Goal: Complete application form: Complete application form

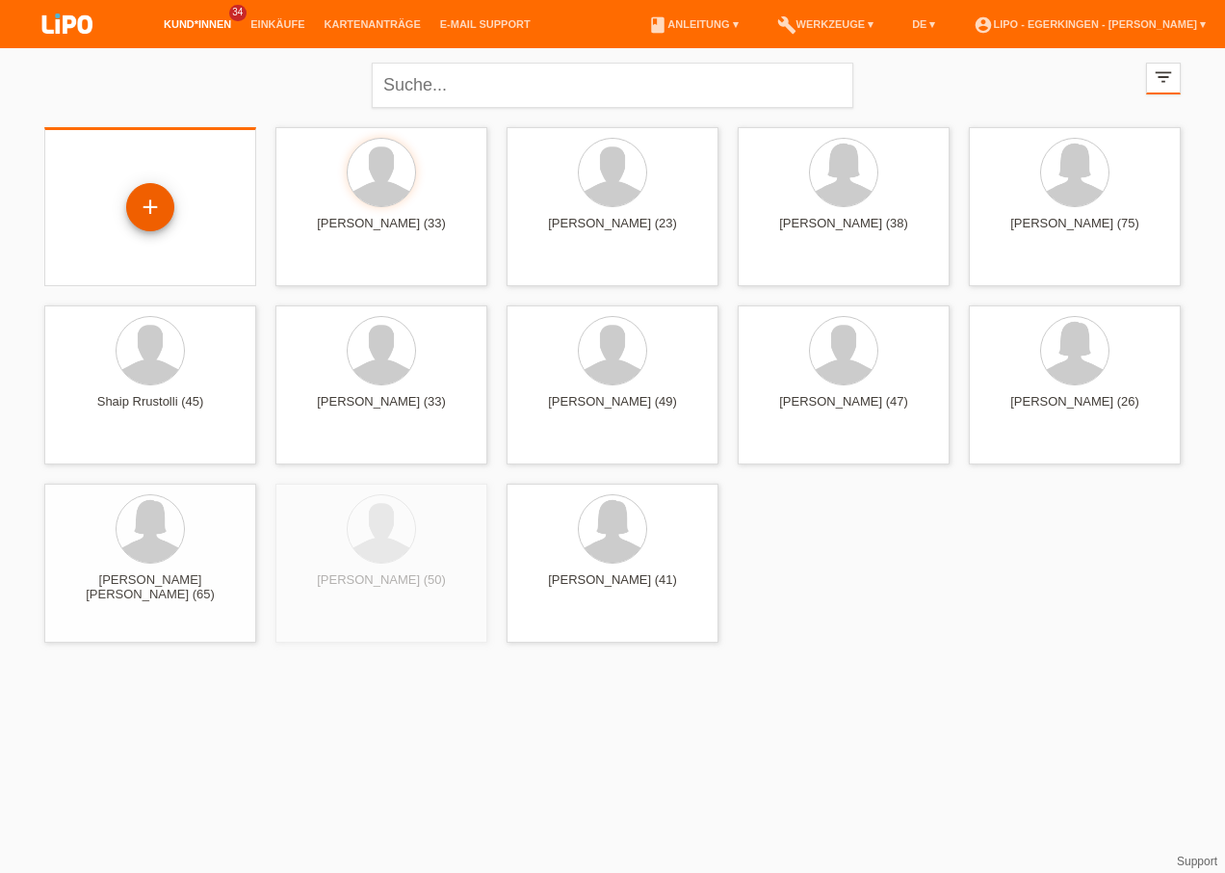
click at [163, 208] on div "+" at bounding box center [150, 207] width 46 height 33
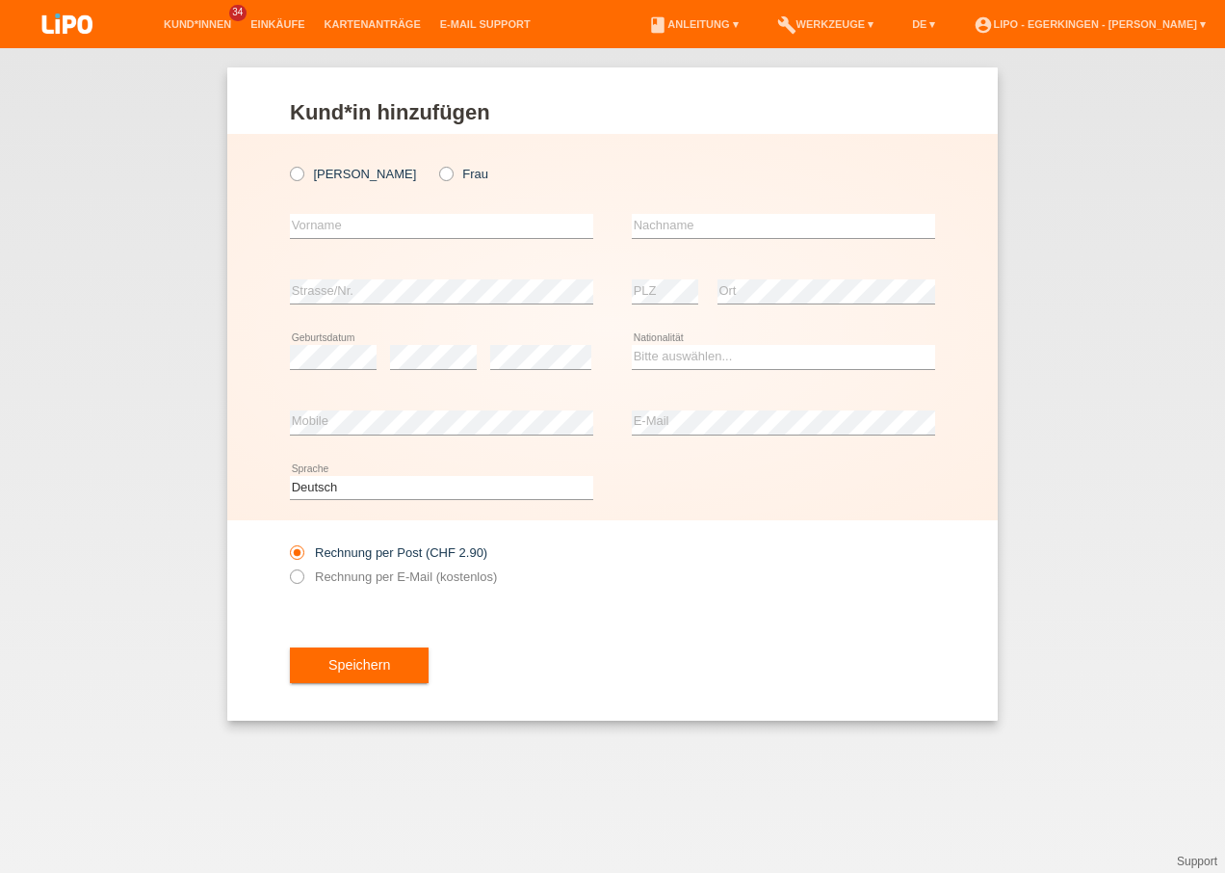
click at [332, 165] on div "Herr Frau" at bounding box center [441, 173] width 303 height 39
click at [326, 171] on label "Herr" at bounding box center [353, 174] width 126 height 14
click at [302, 171] on input "Herr" at bounding box center [296, 173] width 13 height 13
radio input "true"
click at [436, 164] on icon at bounding box center [436, 164] width 0 height 0
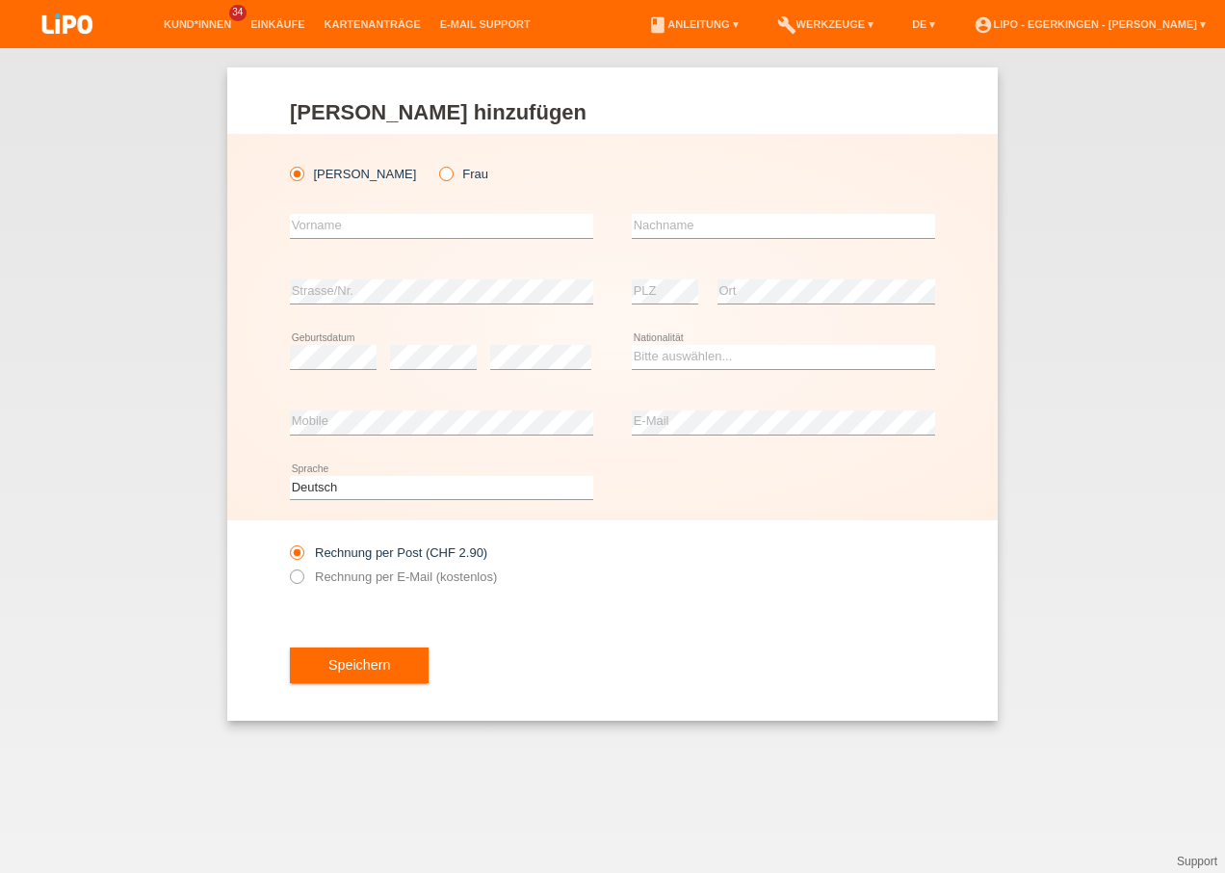
click at [439, 176] on input "Frau" at bounding box center [445, 173] width 13 height 13
radio input "true"
click at [362, 216] on input "text" at bounding box center [441, 226] width 303 height 24
click at [477, 207] on div "error Vorname" at bounding box center [441, 227] width 303 height 66
click at [470, 225] on input "text" at bounding box center [441, 226] width 303 height 24
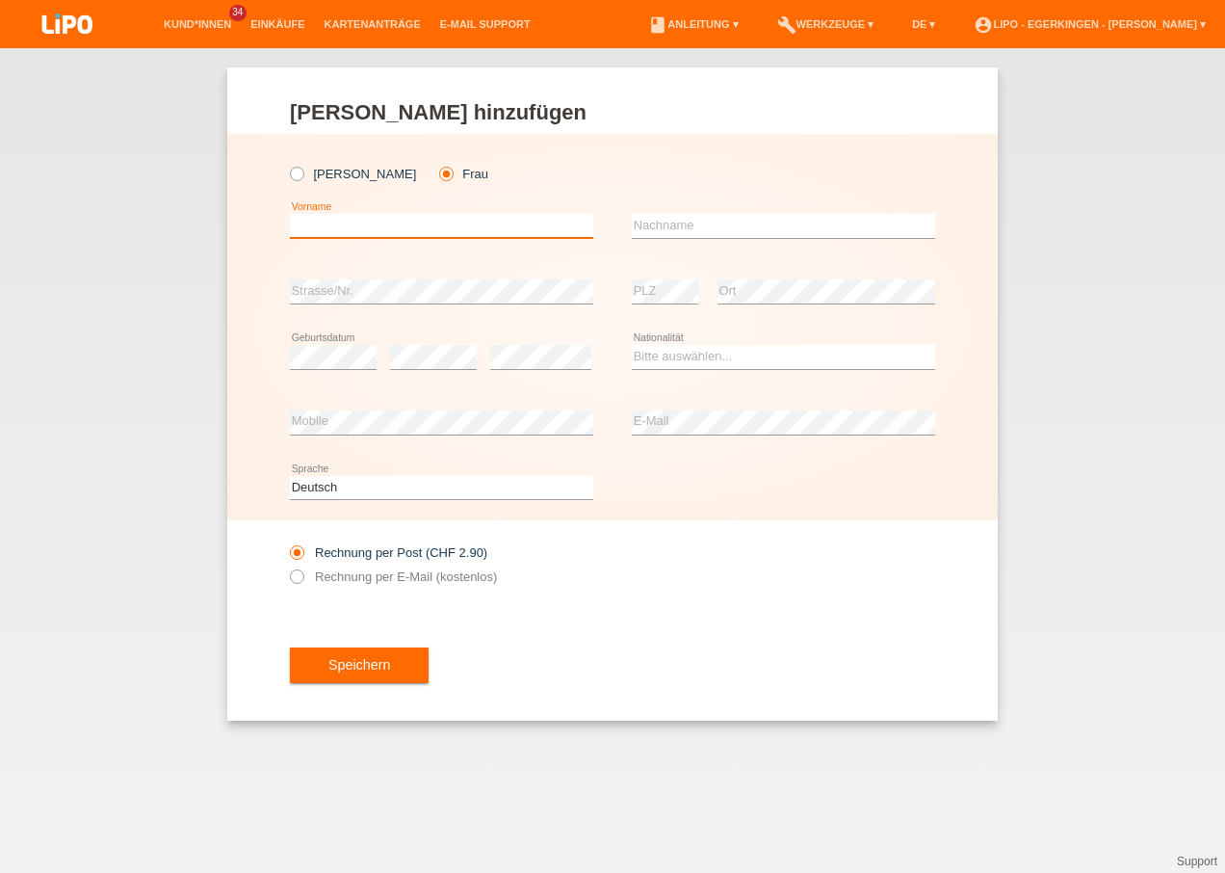
click at [470, 225] on input "text" at bounding box center [441, 226] width 303 height 24
click at [437, 225] on input "text" at bounding box center [441, 226] width 303 height 24
type input "s"
type input "Sanije"
type input "Hasani"
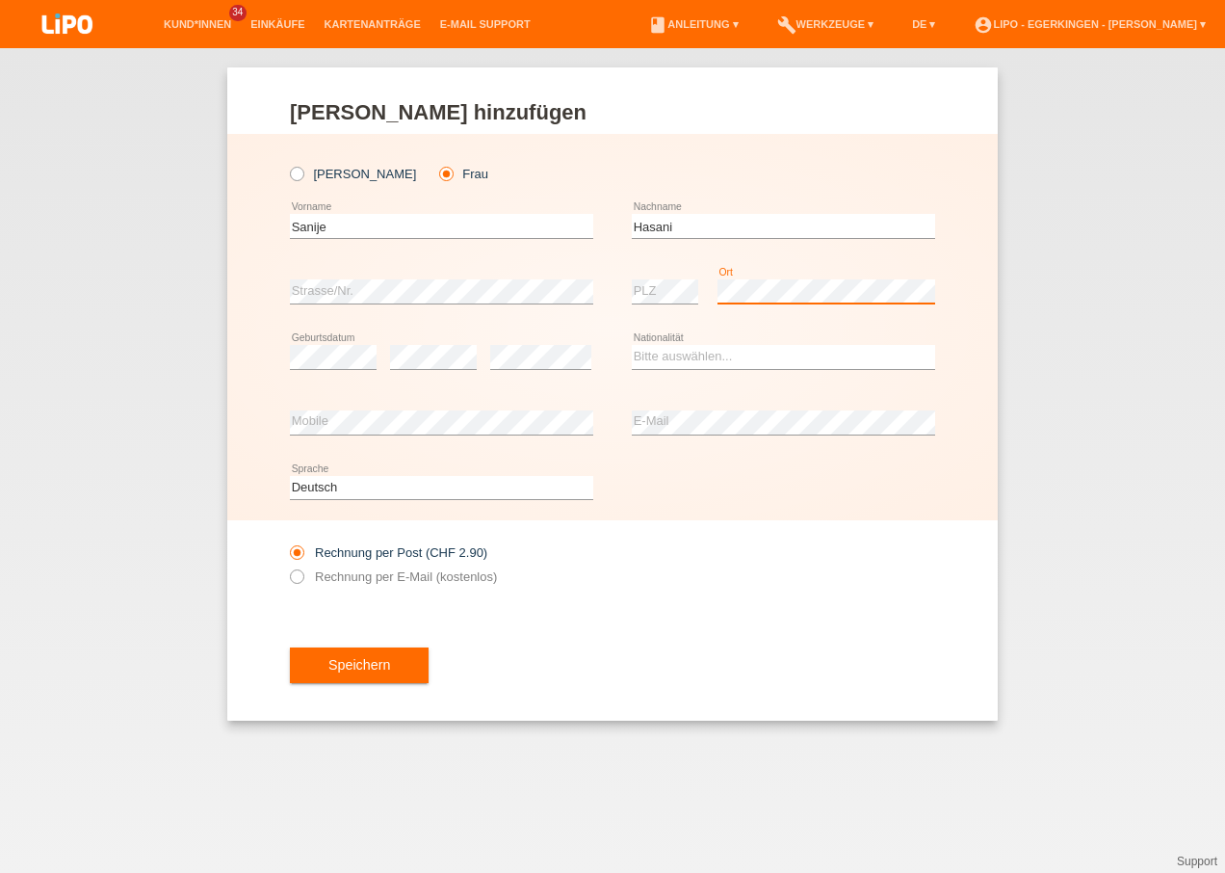
click at [548, 249] on div "Herr Frau Sanije error Vorname C" at bounding box center [612, 327] width 771 height 386
click at [385, 349] on div "error Geburtsdatum error error" at bounding box center [441, 358] width 303 height 66
click at [715, 364] on select "Bitte auswählen... Schweiz Deutschland Liechtenstein Österreich ------------ Af…" at bounding box center [783, 356] width 303 height 23
select select "XK"
click at [632, 345] on select "Bitte auswählen... Schweiz Deutschland Liechtenstein Österreich ------------ Af…" at bounding box center [783, 356] width 303 height 23
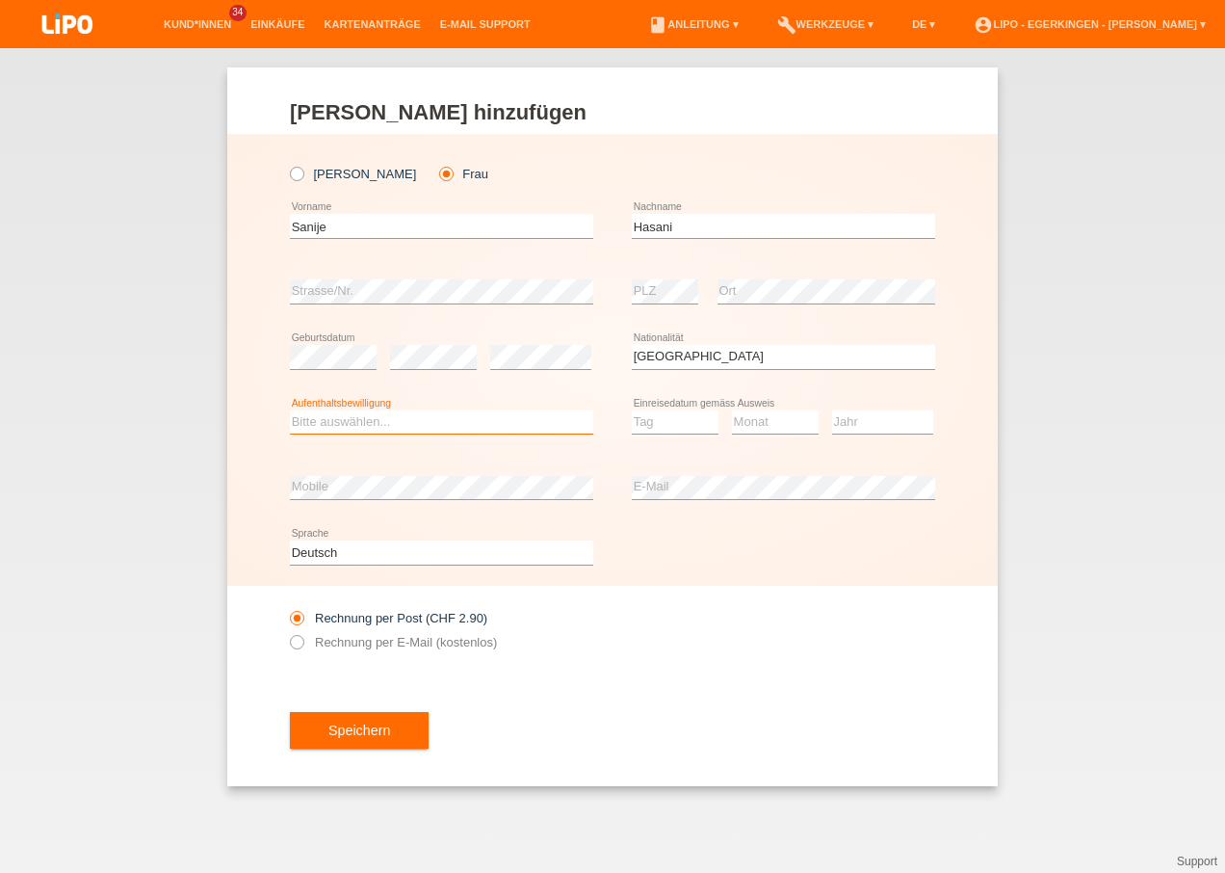
click at [503, 427] on select "Bitte auswählen... C B B - Flüchtlingsstatus Andere" at bounding box center [441, 421] width 303 height 23
select select "C"
click at [290, 410] on select "Bitte auswählen... C B B - Flüchtlingsstatus Andere" at bounding box center [441, 421] width 303 height 23
click at [658, 429] on select "Tag 01 02 03 04 05 06 07 08 09 10 11" at bounding box center [675, 421] width 87 height 23
select select "27"
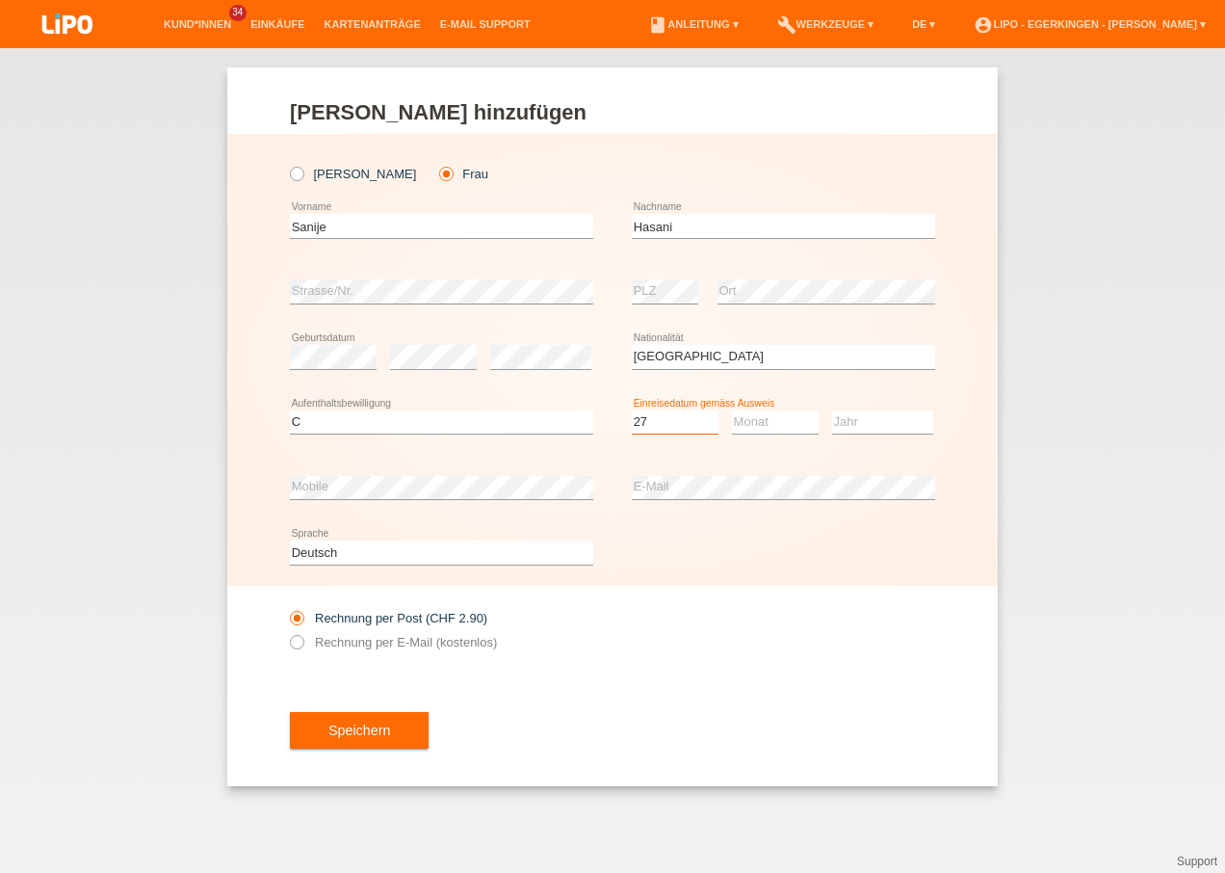
click at [632, 410] on select "Tag 01 02 03 04 05 06 07 08 09 10 11" at bounding box center [675, 421] width 87 height 23
click at [771, 430] on select "Monat 01 02 03 04 05 06 07 08 09 10 11" at bounding box center [775, 421] width 87 height 23
select select "10"
click at [732, 410] on select "Monat 01 02 03 04 05 06 07 08 09 10 11" at bounding box center [775, 421] width 87 height 23
click at [872, 422] on select "Jahr 2025 2024 2023 2022 2021 2020 2019 2018 2017 2016 2015 2014 2013 2012 2011…" at bounding box center [882, 421] width 101 height 23
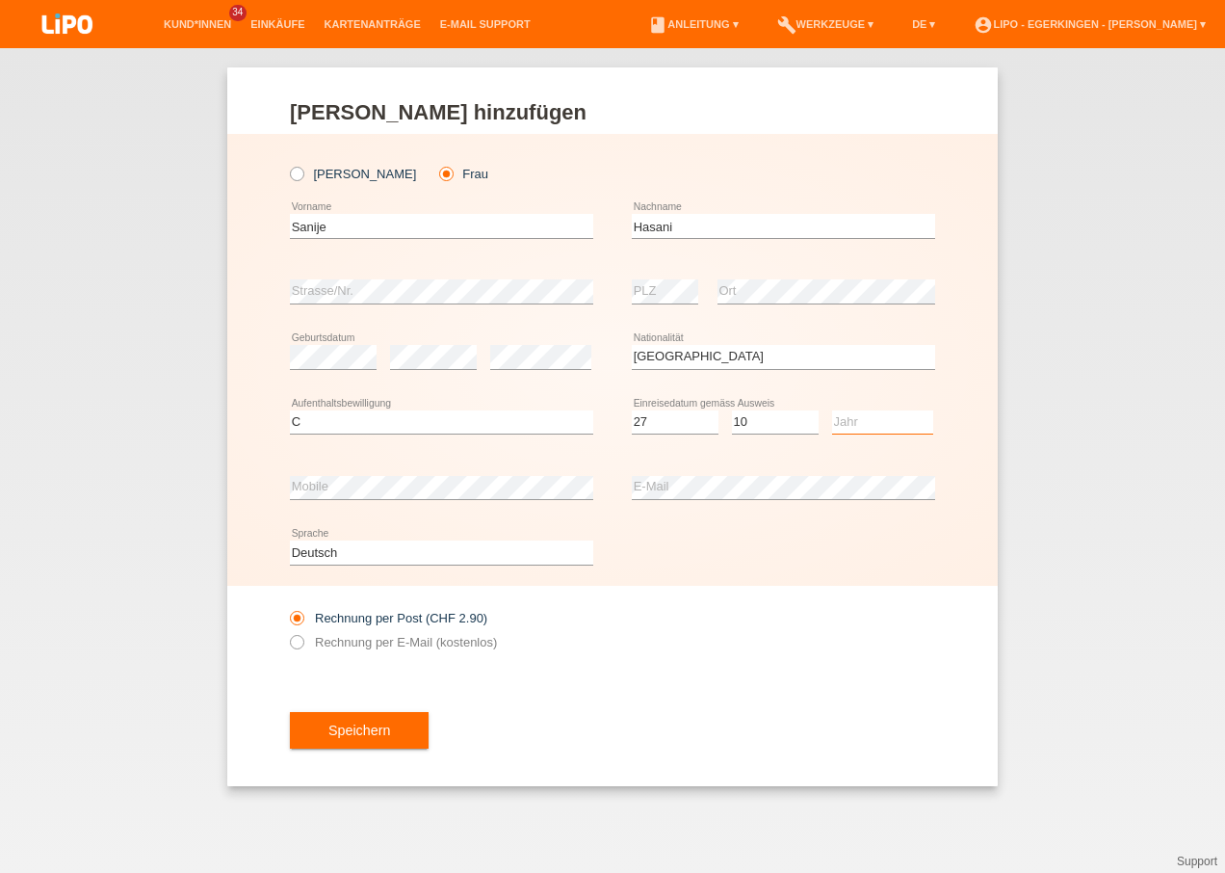
select select "2002"
click at [832, 410] on select "Jahr 2025 2024 2023 2022 2021 2020 2019 2018 2017 2016 2015 2014 2013 2012 2011…" at bounding box center [882, 421] width 101 height 23
click at [392, 635] on div "Rechnung per Post (CHF 2.90) Rechnung per E-Mail (kostenlos)" at bounding box center [441, 630] width 303 height 48
click at [388, 641] on label "Rechnung per E-Mail (kostenlos)" at bounding box center [393, 642] width 207 height 14
click at [302, 641] on input "Rechnung per E-Mail (kostenlos)" at bounding box center [296, 647] width 13 height 24
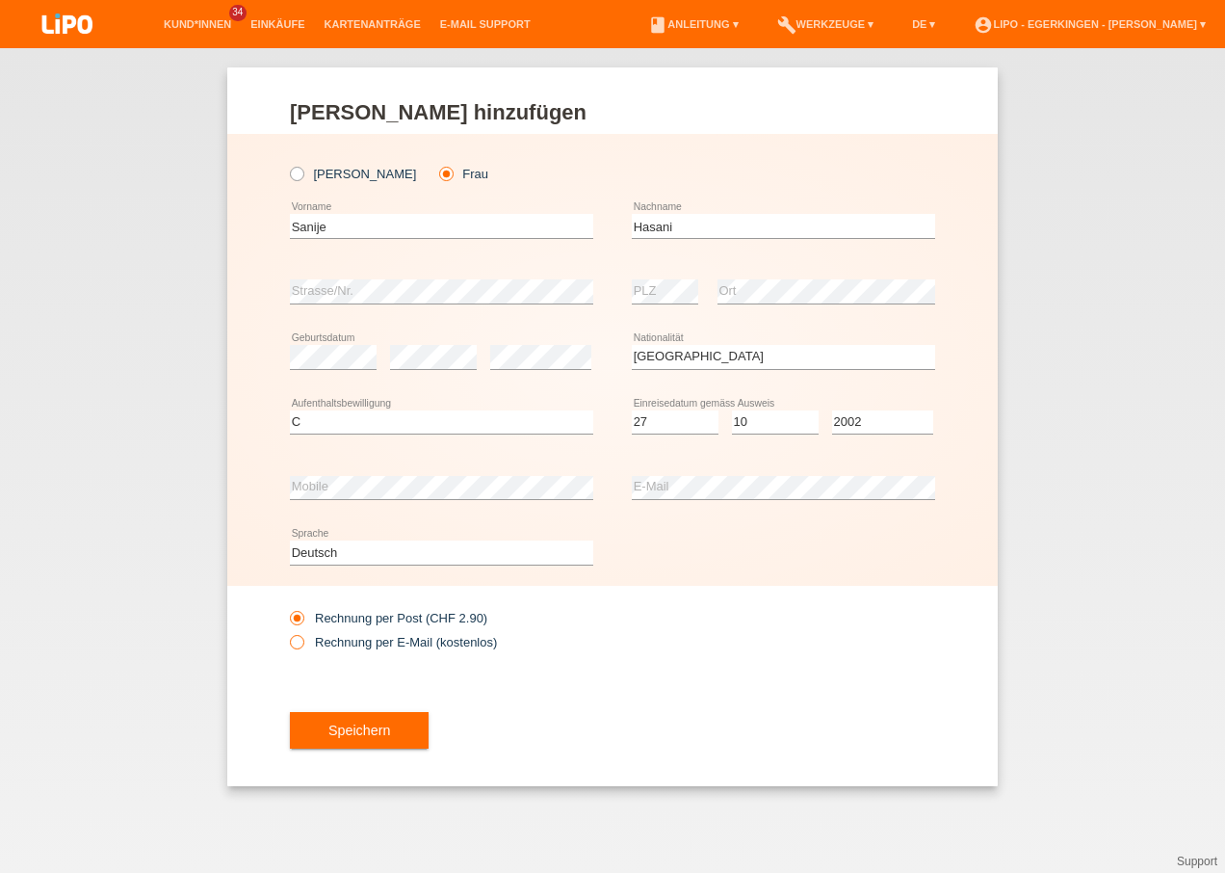
radio input "true"
click at [379, 718] on button "Speichern" at bounding box center [359, 730] width 139 height 37
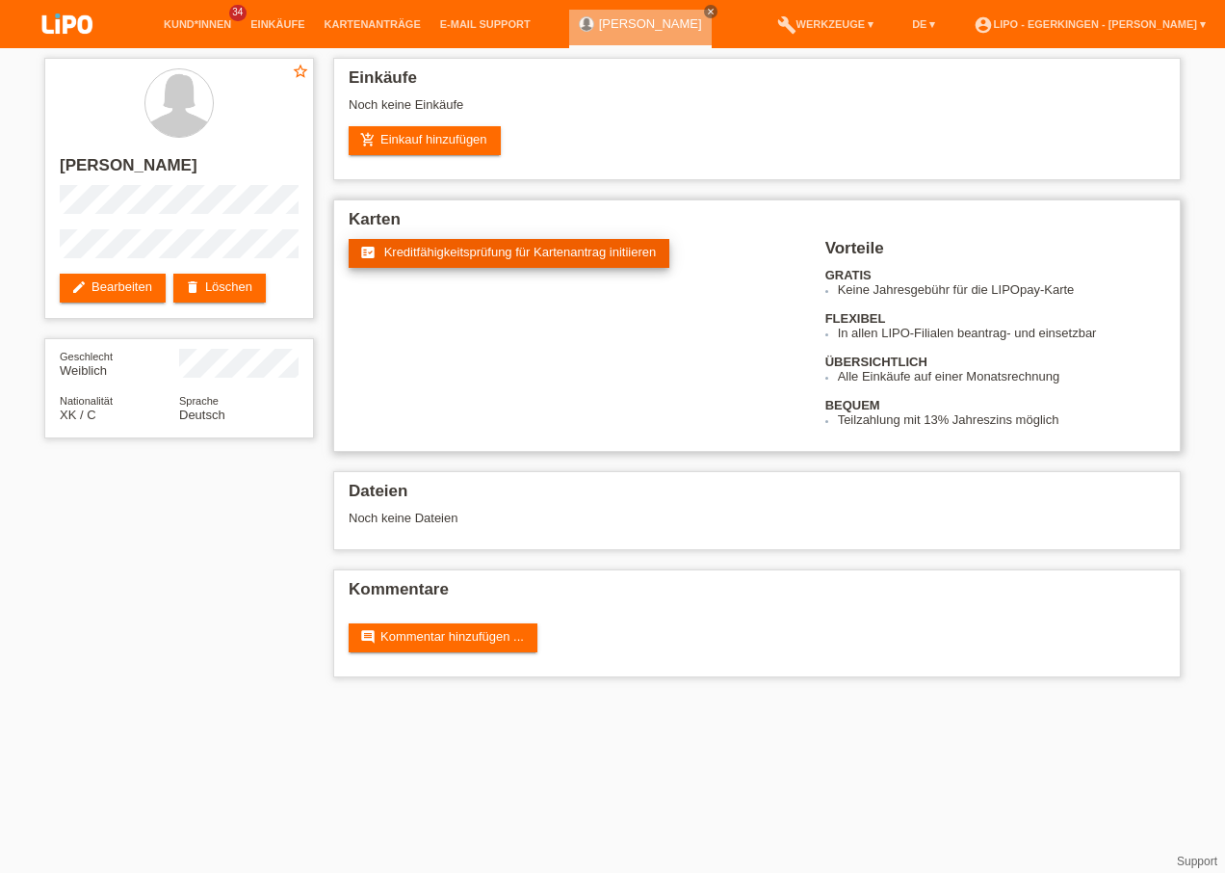
click at [484, 245] on span "Kreditfähigkeitsprüfung für Kartenantrag initiieren" at bounding box center [520, 252] width 273 height 14
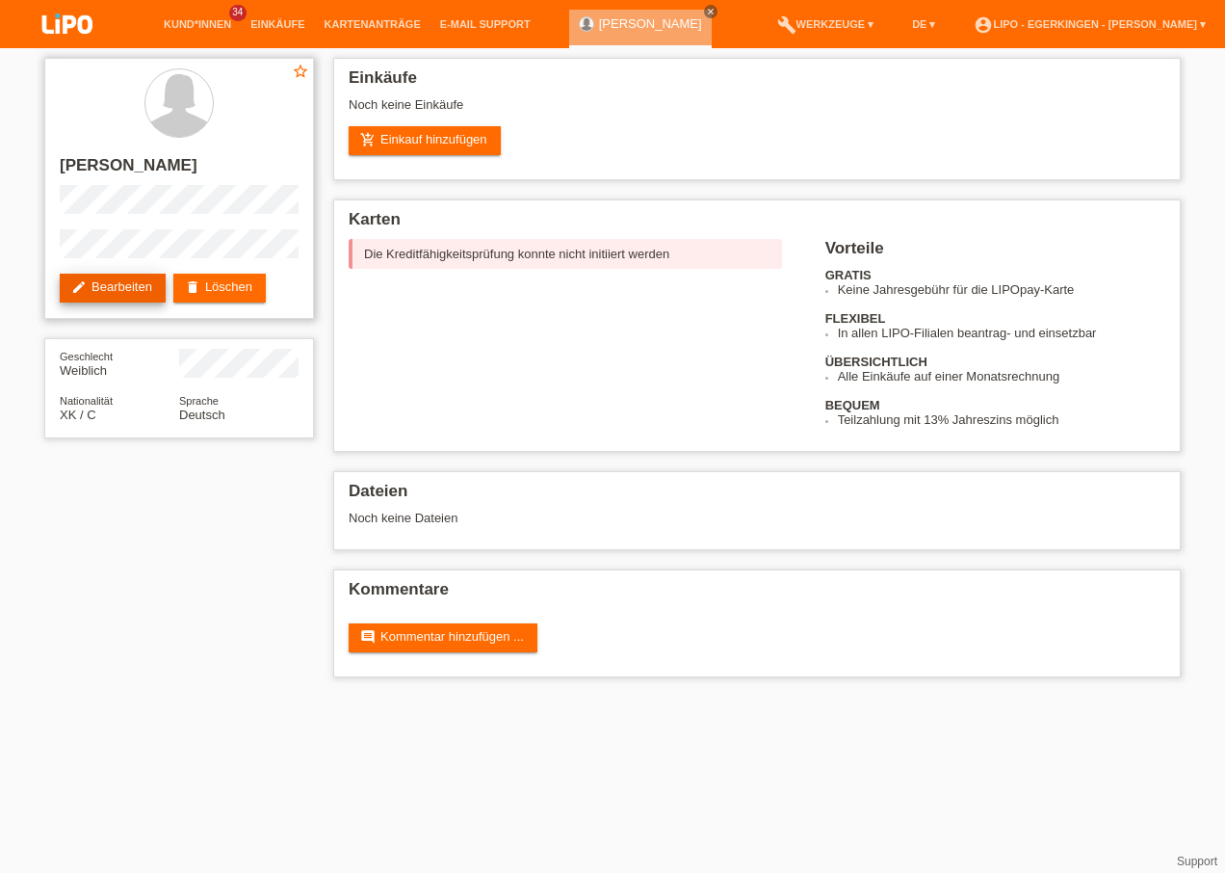
click at [152, 281] on link "edit Bearbeiten" at bounding box center [113, 288] width 106 height 29
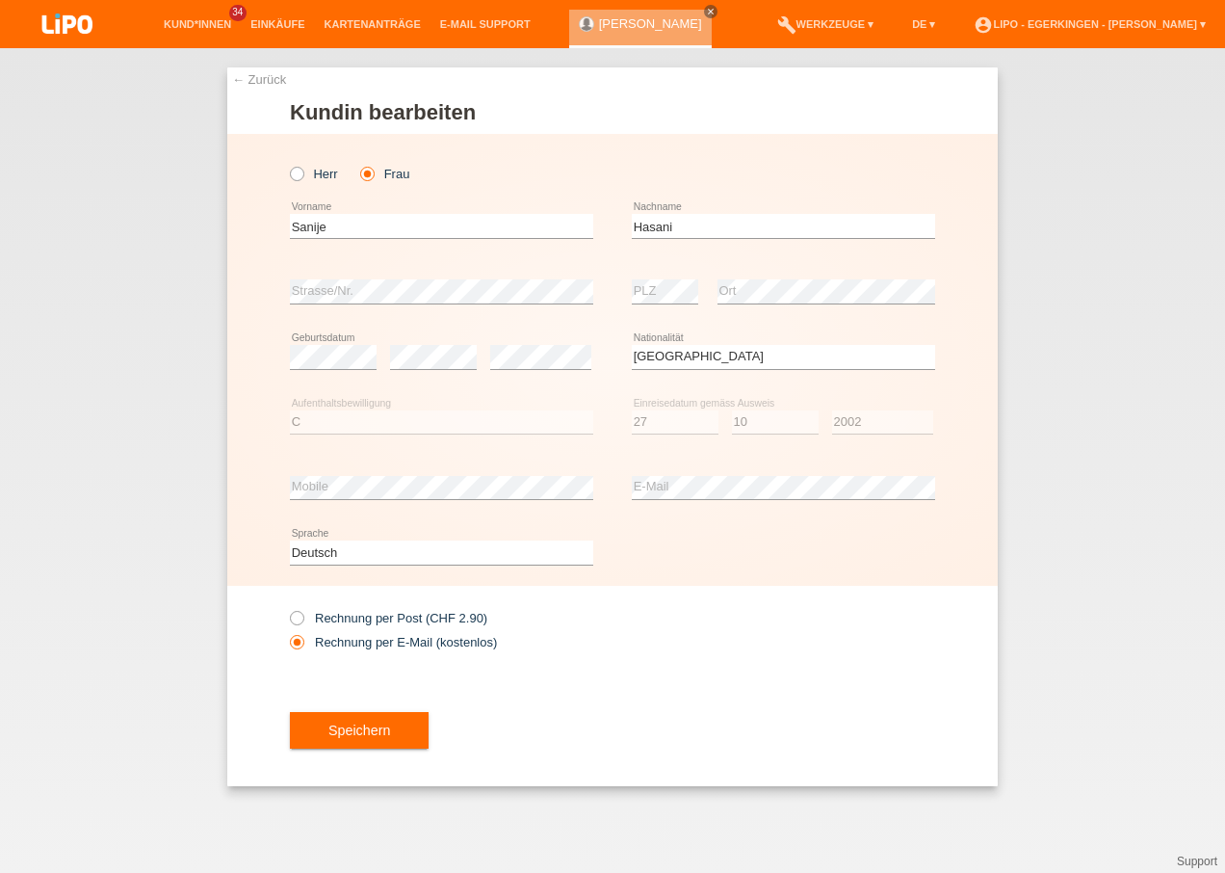
select select "XK"
select select "C"
select select "27"
select select "10"
select select "2002"
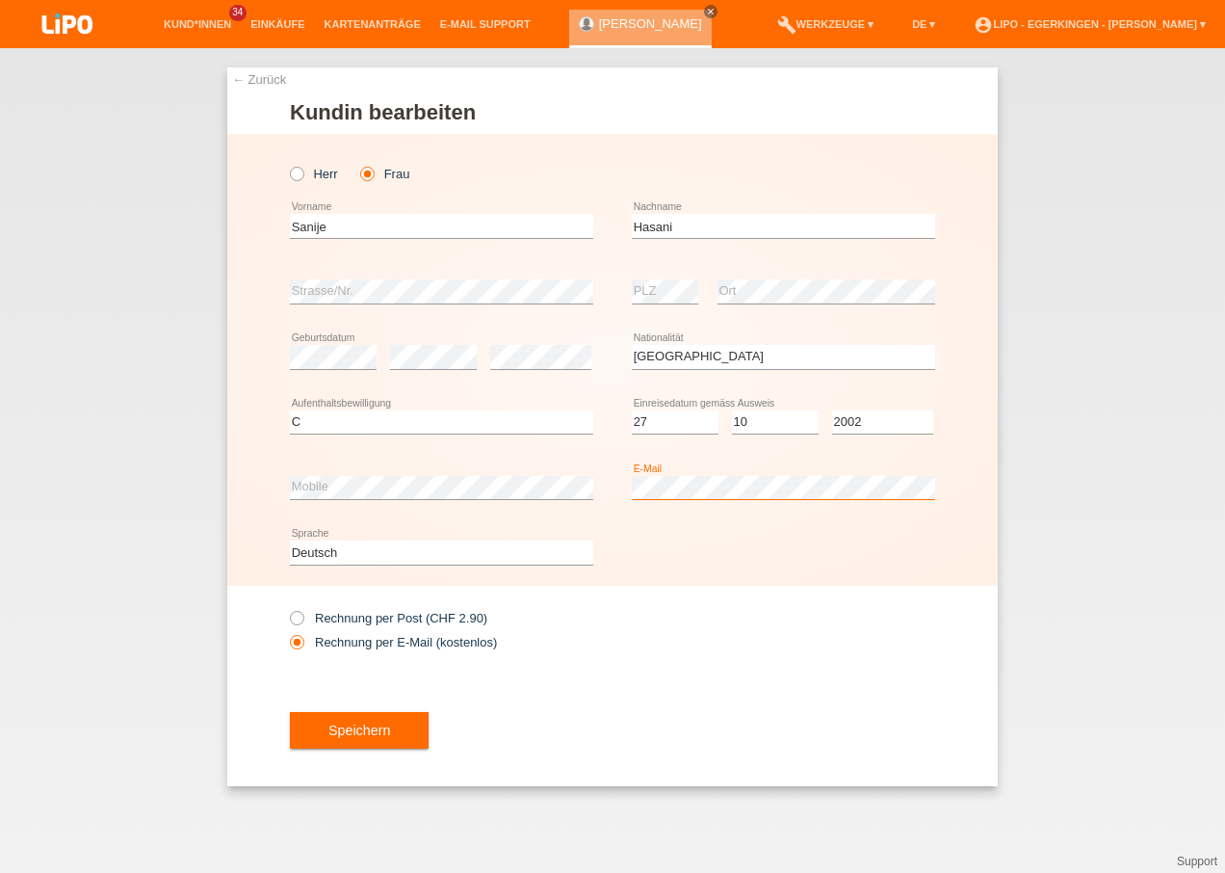
click at [412, 425] on div "Herr Frau [GEOGRAPHIC_DATA] error Vorname C" at bounding box center [612, 360] width 771 height 452
click at [382, 620] on label "Rechnung per Post (CHF 2.90)" at bounding box center [388, 618] width 197 height 14
click at [302, 620] on input "Rechnung per Post (CHF 2.90)" at bounding box center [296, 623] width 13 height 24
radio input "true"
click at [365, 722] on span "Speichern" at bounding box center [359, 729] width 62 height 15
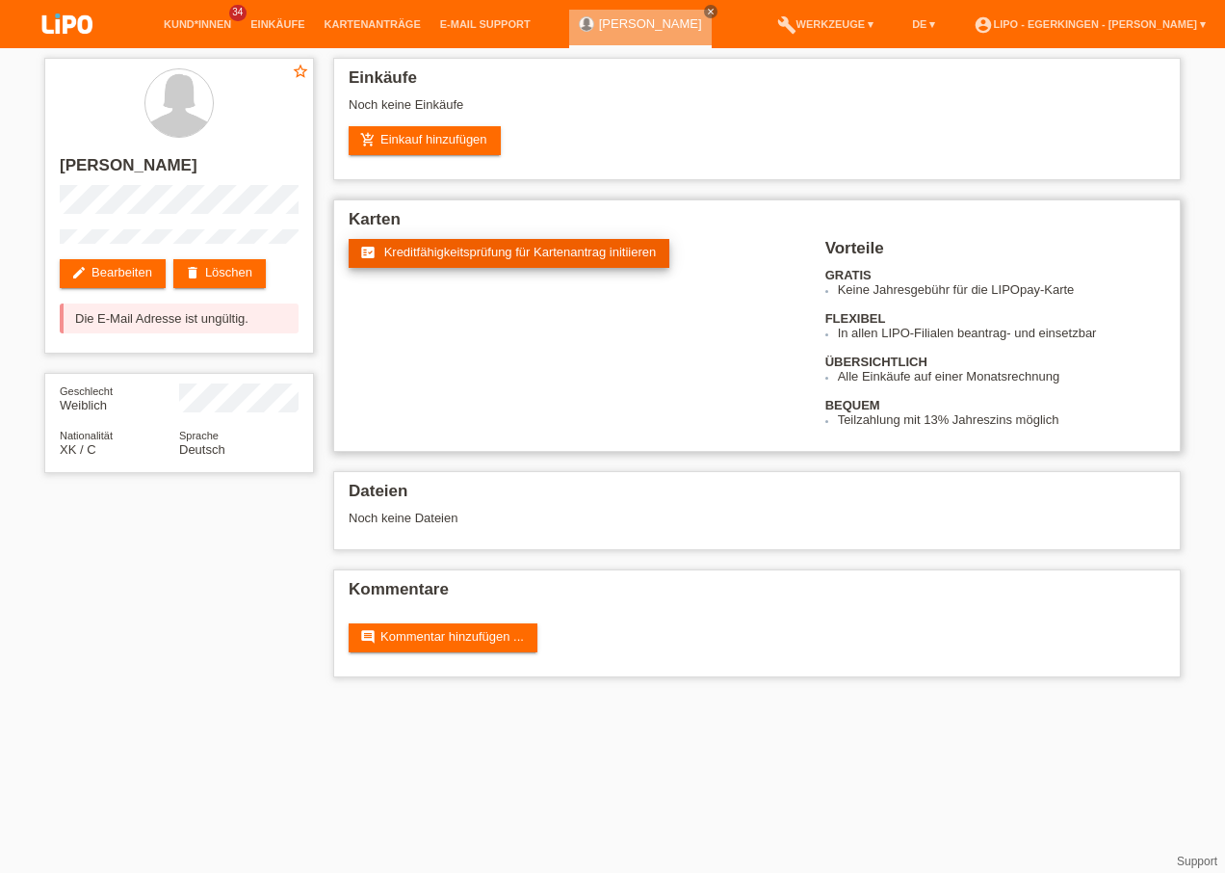
click at [550, 243] on link "fact_check Kreditfähigkeitsprüfung für Kartenantrag initiieren" at bounding box center [509, 253] width 321 height 29
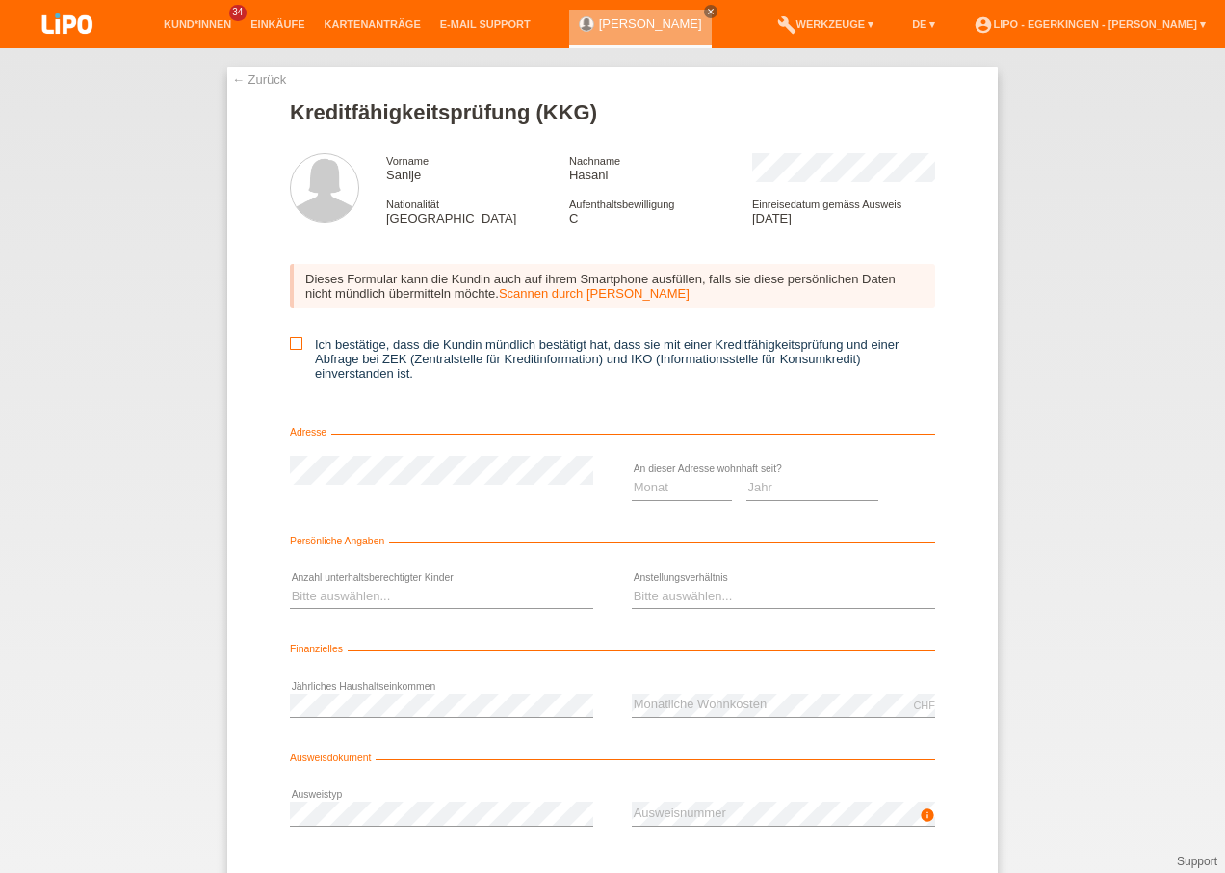
click at [291, 344] on icon at bounding box center [296, 343] width 13 height 13
click at [291, 344] on input "Ich bestätige, dass die Kundin mündlich bestätigt hat, dass sie mit einer Kredi…" at bounding box center [296, 343] width 13 height 13
checkbox input "true"
click at [643, 485] on select "Monat 01 02 03 04 05 06 07 08 09 10" at bounding box center [682, 487] width 100 height 23
select select "04"
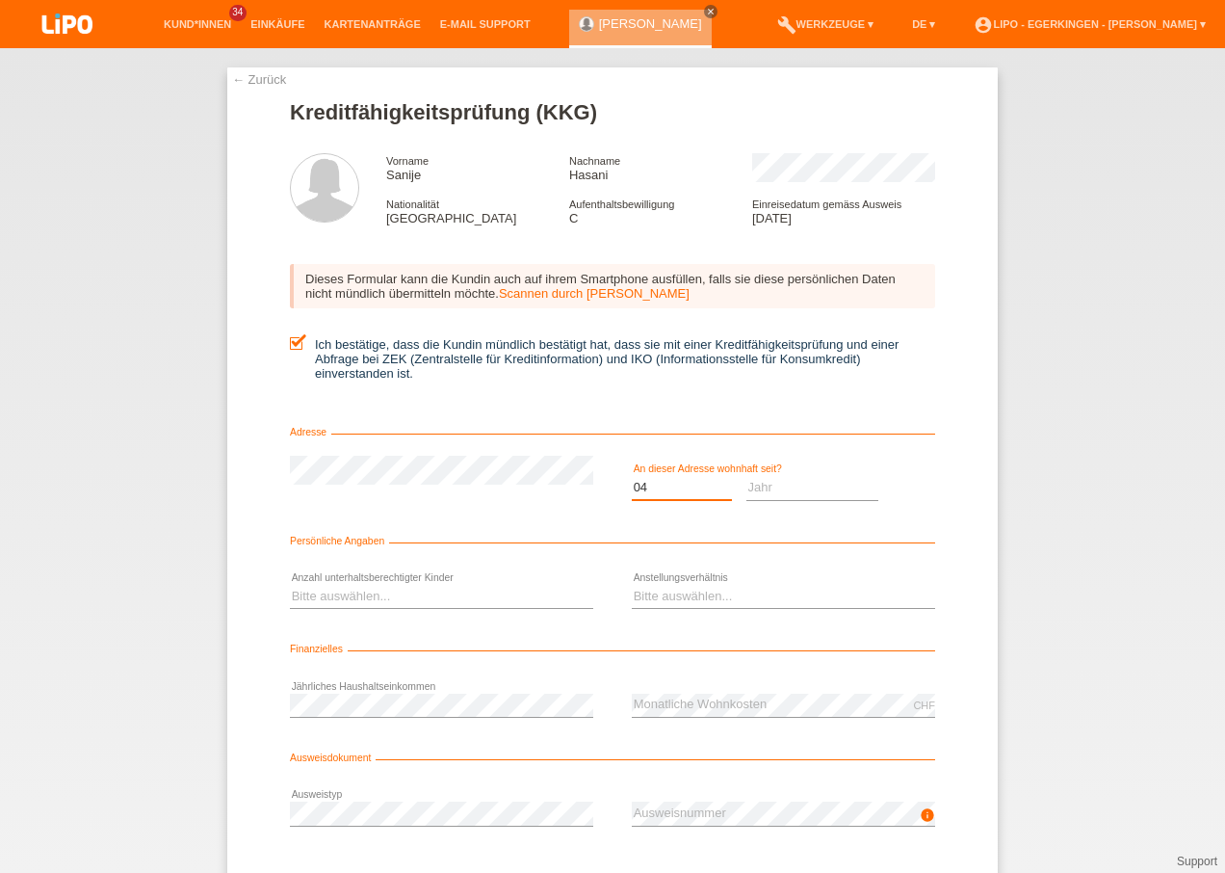
click at [632, 476] on select "Monat 01 02 03 04 05 06 07 08 09 10" at bounding box center [682, 487] width 100 height 23
click at [766, 490] on select "Jahr 2025 2024 2023 2022 2021 2020 2019 2018 2017 2016 2015 2014 2013 2012 2011…" at bounding box center [813, 487] width 133 height 23
select select "2011"
click at [747, 476] on select "Jahr 2025 2024 2023 2022 2021 2020 2019 2018 2017 2016 2015 2014 2013 2012 2011…" at bounding box center [813, 487] width 133 height 23
click at [525, 589] on select "Bitte auswählen... 0 1 2 3 4 5 6 7 8 9" at bounding box center [441, 596] width 303 height 23
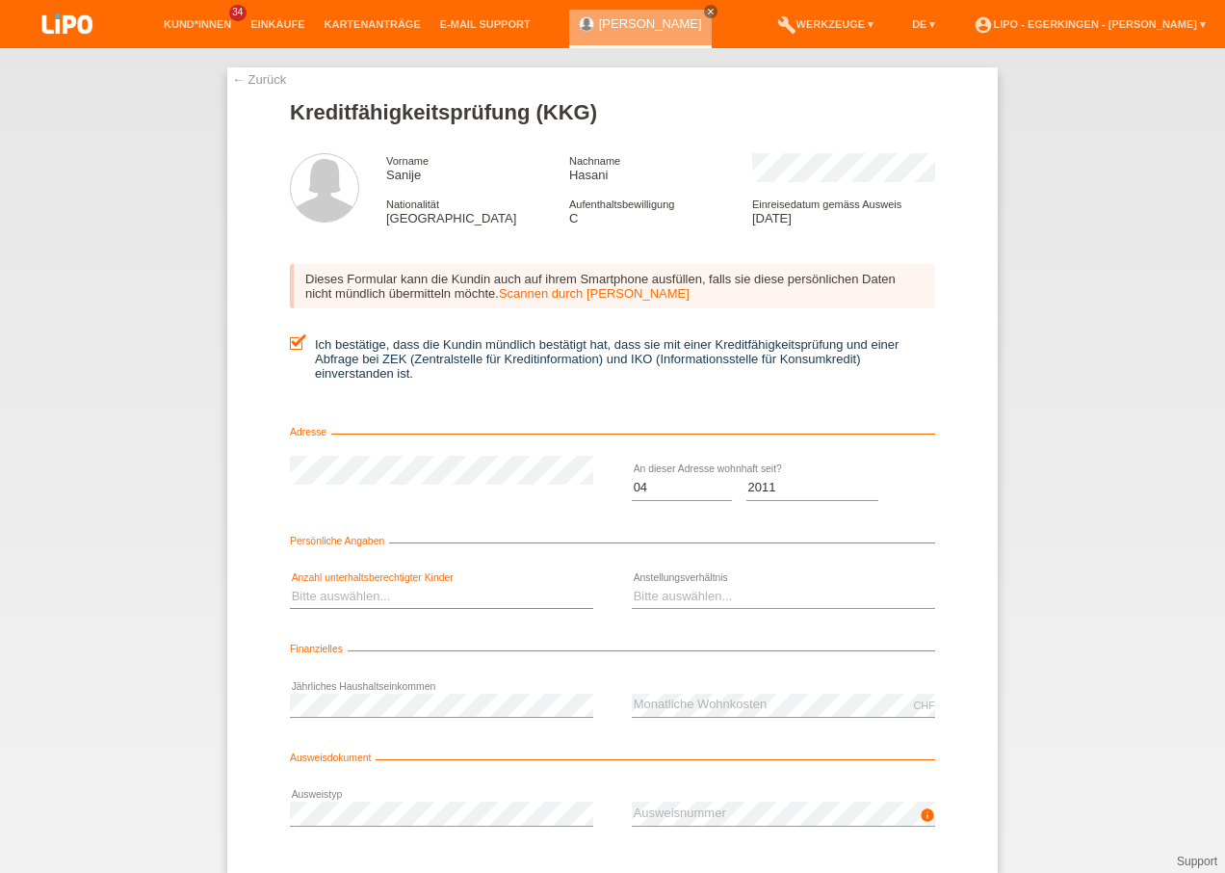
select select "0"
click at [290, 585] on select "Bitte auswählen... 0 1 2 3 4 5 6 7 8 9" at bounding box center [441, 596] width 303 height 23
click at [751, 596] on select "Bitte auswählen... Unbefristet Befristet Lehrling/Student Pensioniert Nicht arb…" at bounding box center [783, 596] width 303 height 23
select select "HOUSEWIFE"
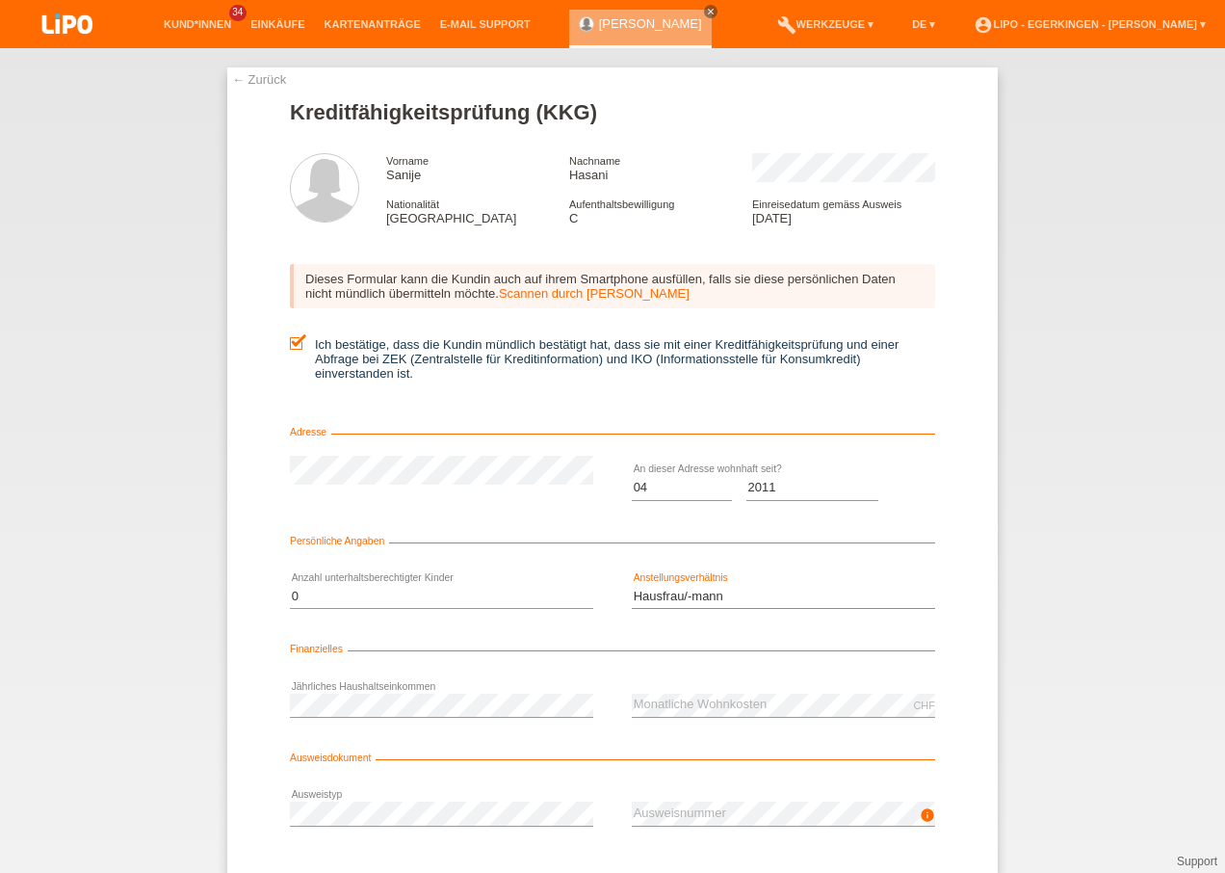
click at [632, 585] on select "Bitte auswählen... Unbefristet Befristet Lehrling/Student Pensioniert Nicht arb…" at bounding box center [783, 596] width 303 height 23
click at [594, 750] on form "Kreditfähigkeitsprüfung (KKG) Vorname Sanije Nachname Hasani Nationalität Kosov…" at bounding box center [612, 529] width 645 height 858
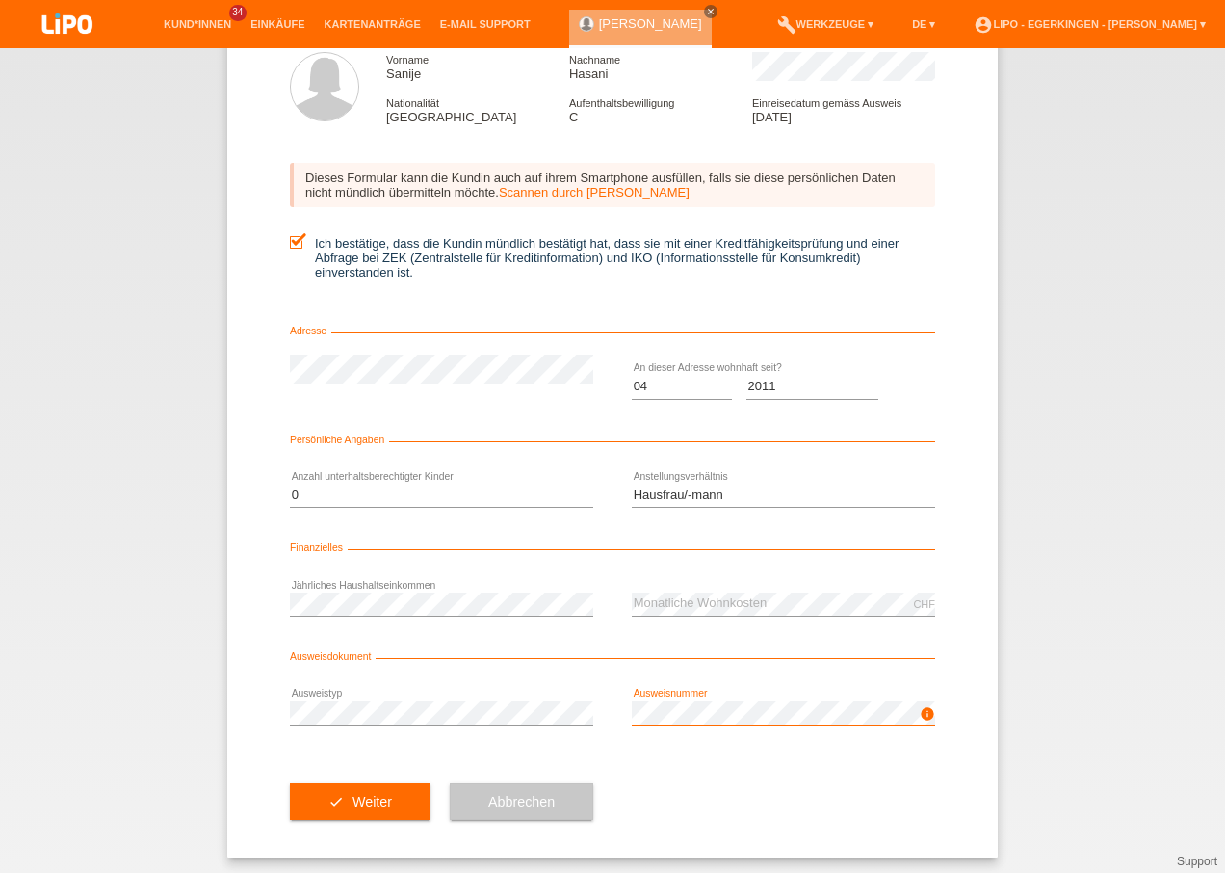
scroll to position [105, 0]
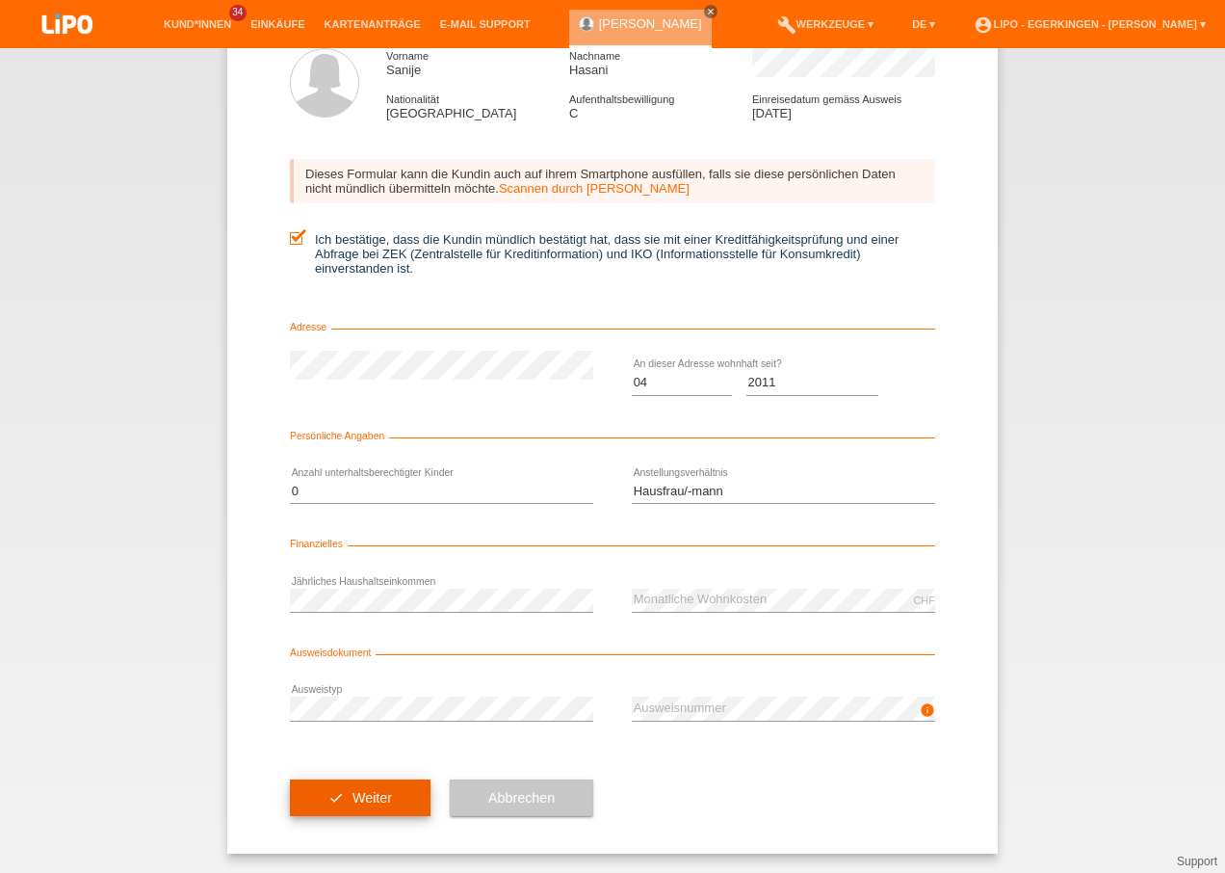
click at [386, 793] on button "check Weiter" at bounding box center [360, 797] width 141 height 37
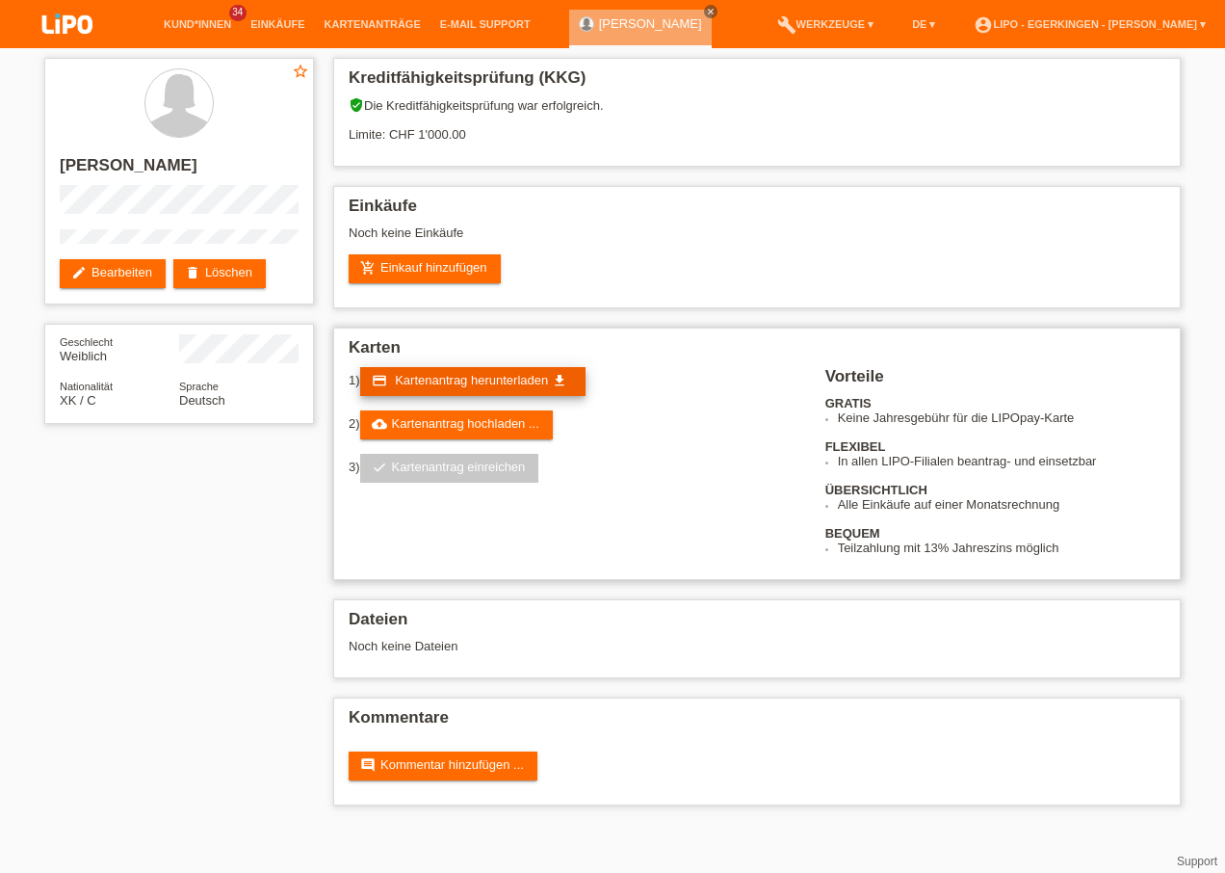
click at [498, 377] on span "Kartenantrag herunterladen" at bounding box center [471, 380] width 153 height 14
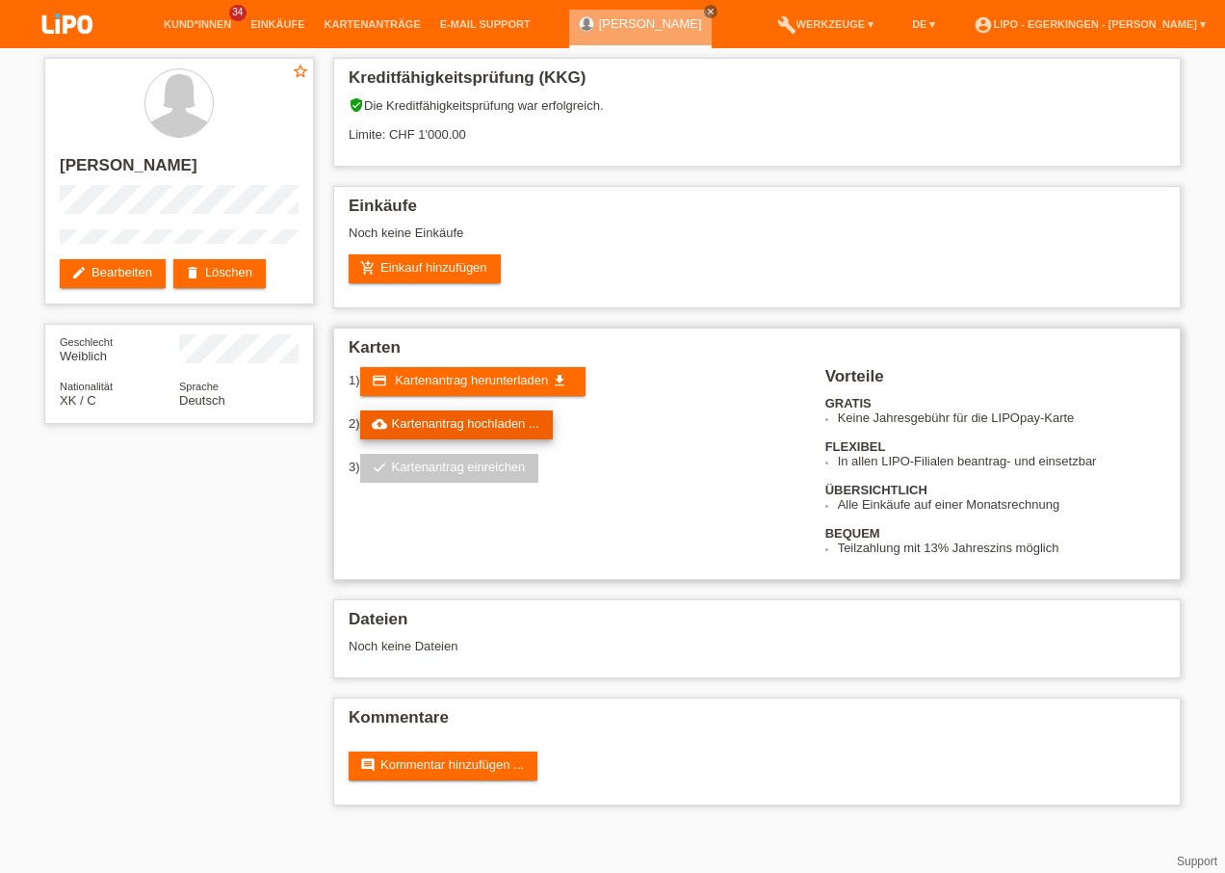
click at [521, 430] on link "cloud_upload Kartenantrag hochladen ..." at bounding box center [456, 424] width 193 height 29
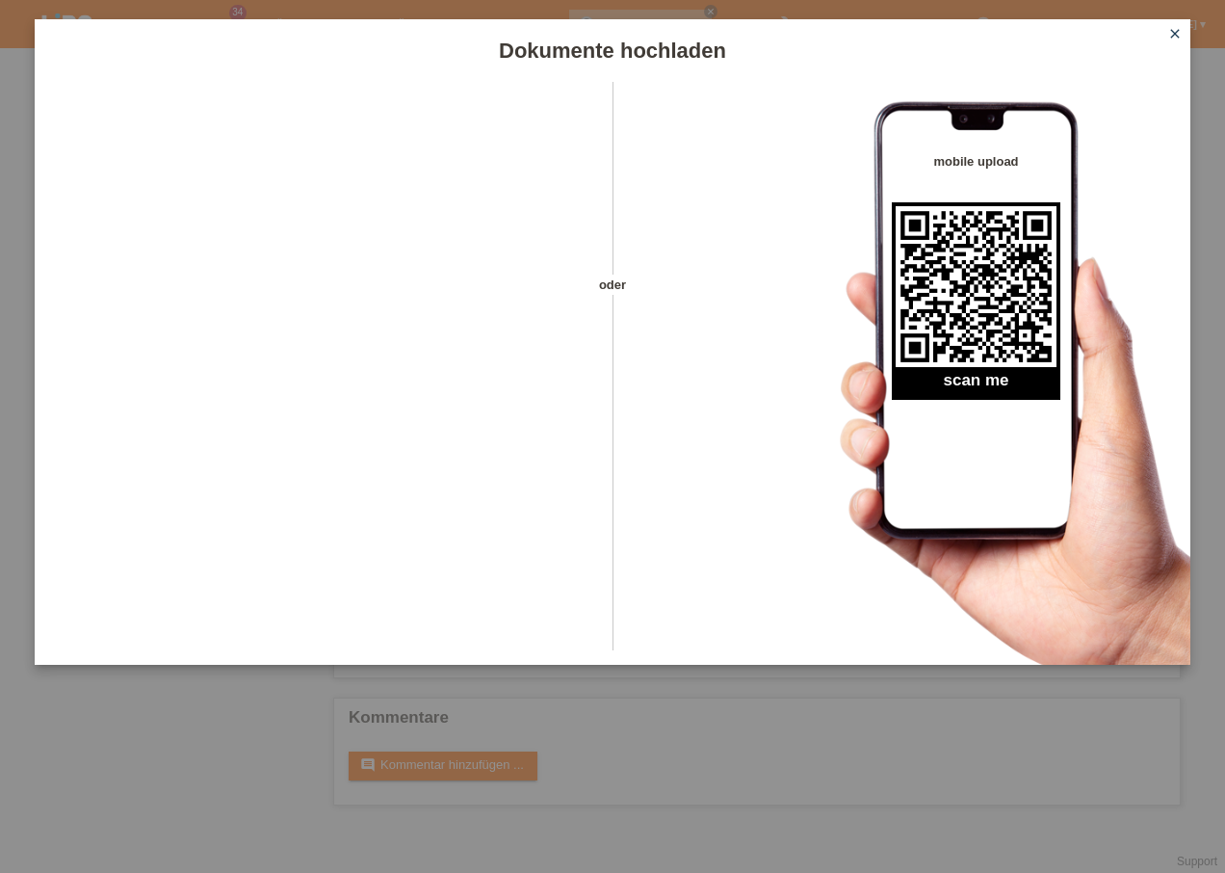
click at [1178, 39] on icon "close" at bounding box center [1175, 33] width 15 height 15
